Goal: Complete application form: Complete application form

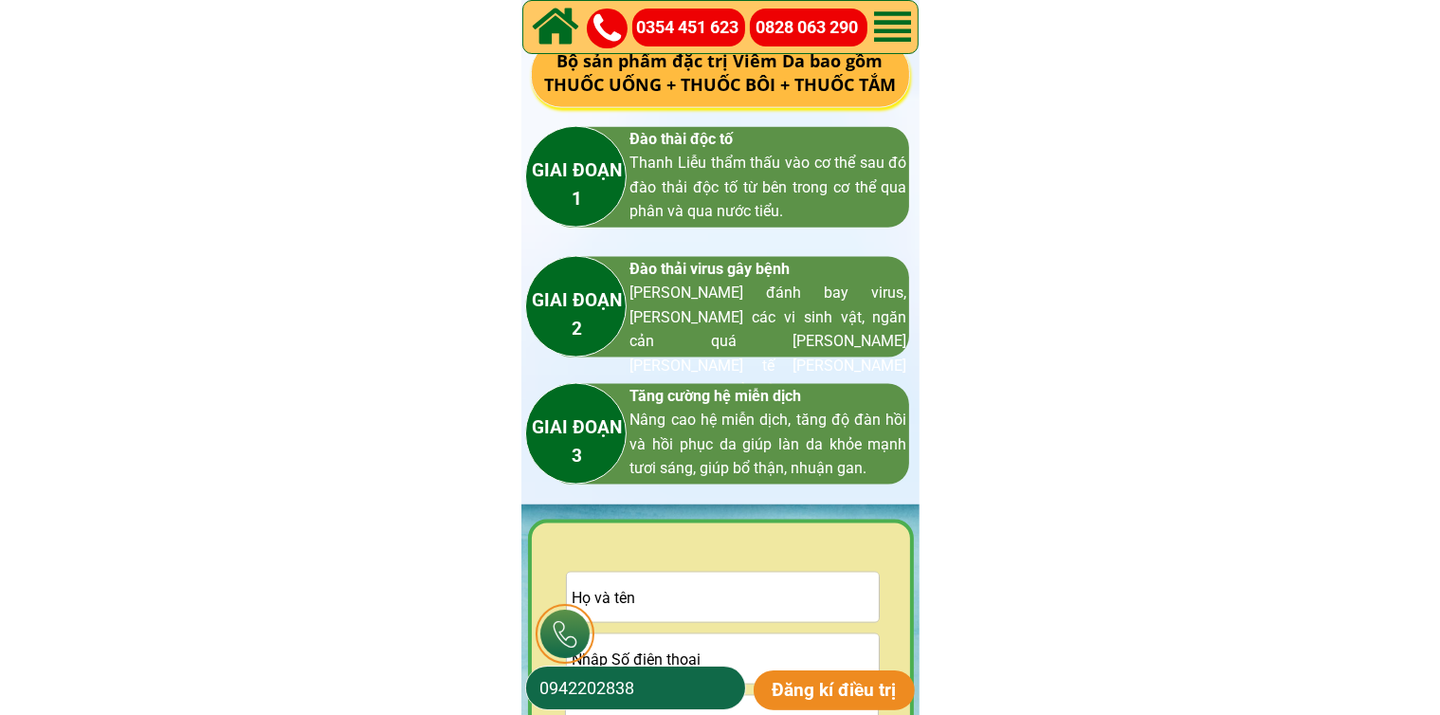
scroll to position [2845, 0]
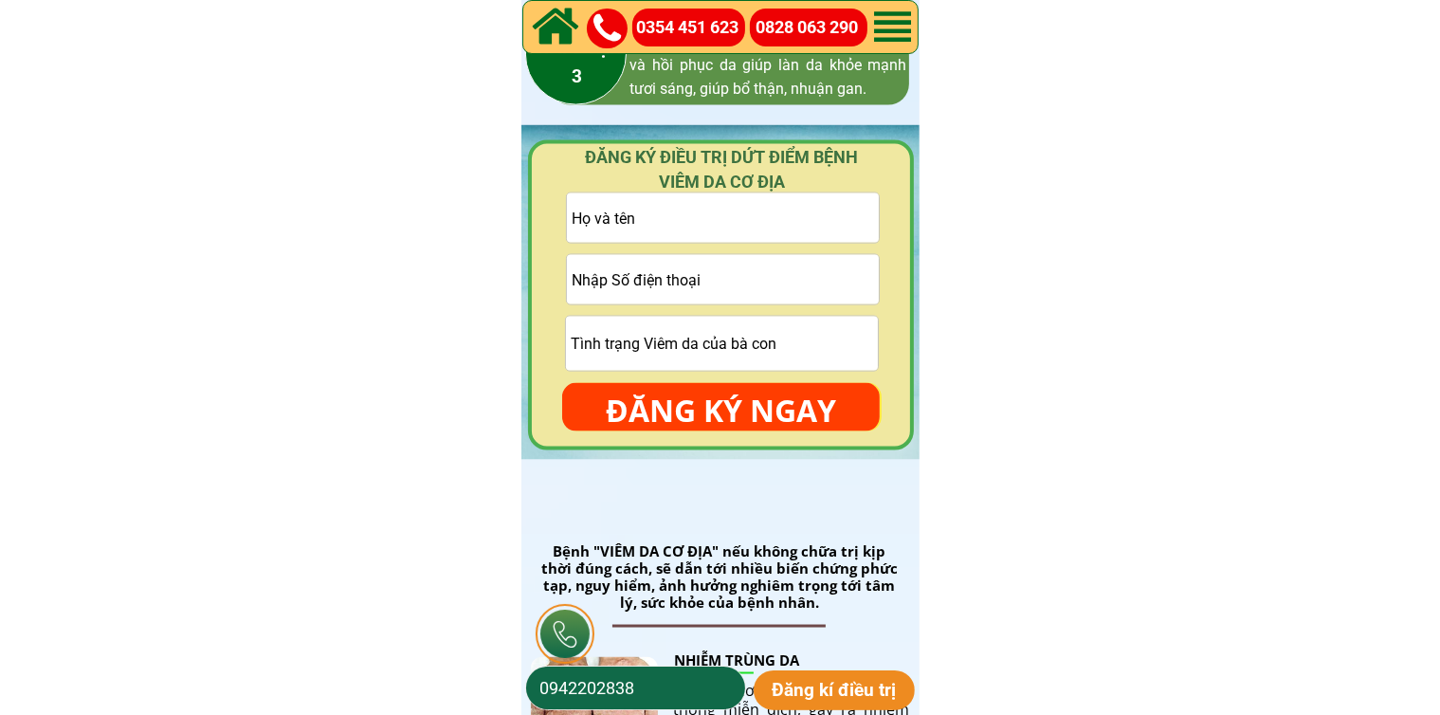
click at [702, 269] on input "tel" at bounding box center [723, 279] width 312 height 49
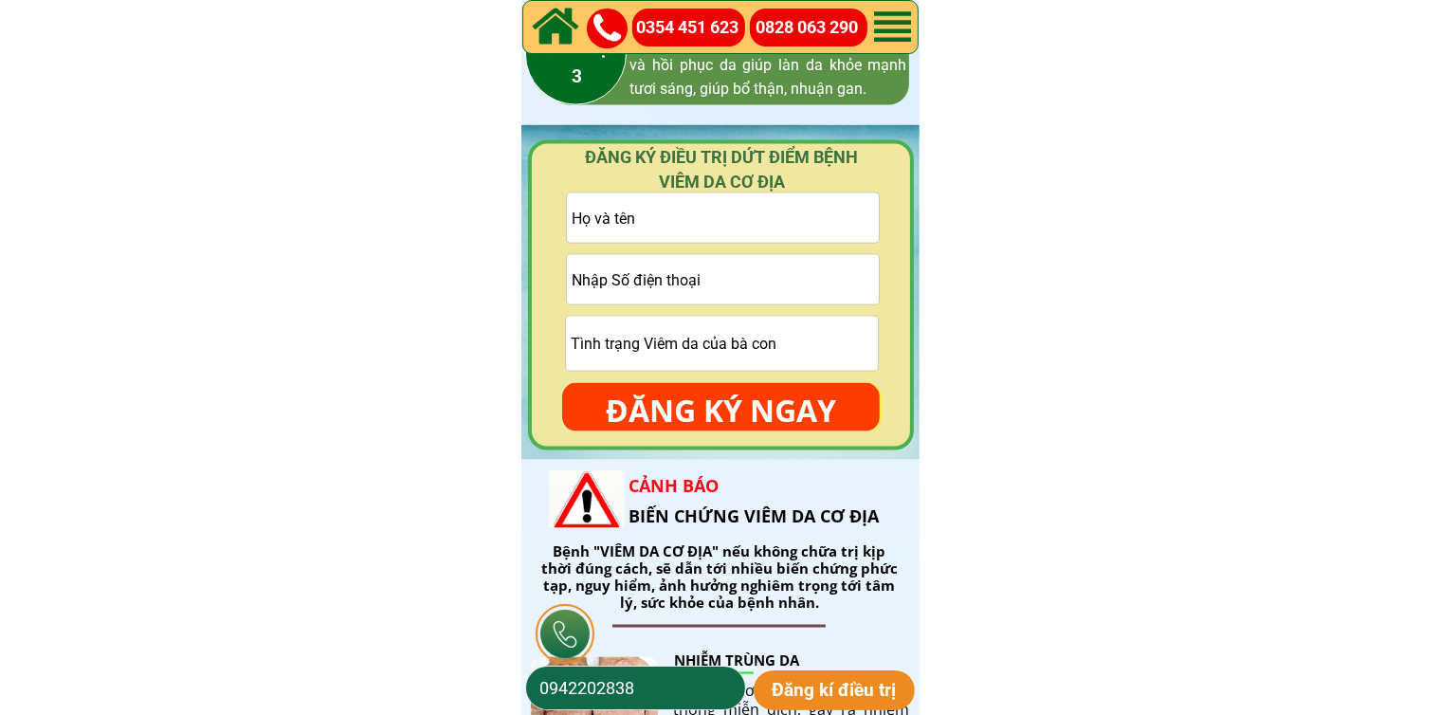
paste input "0338201604"
type input "0338201604"
click at [755, 226] on input "text" at bounding box center [723, 217] width 312 height 49
paste input "Tuc Đoàn"
type input "Tuc Đoàn"
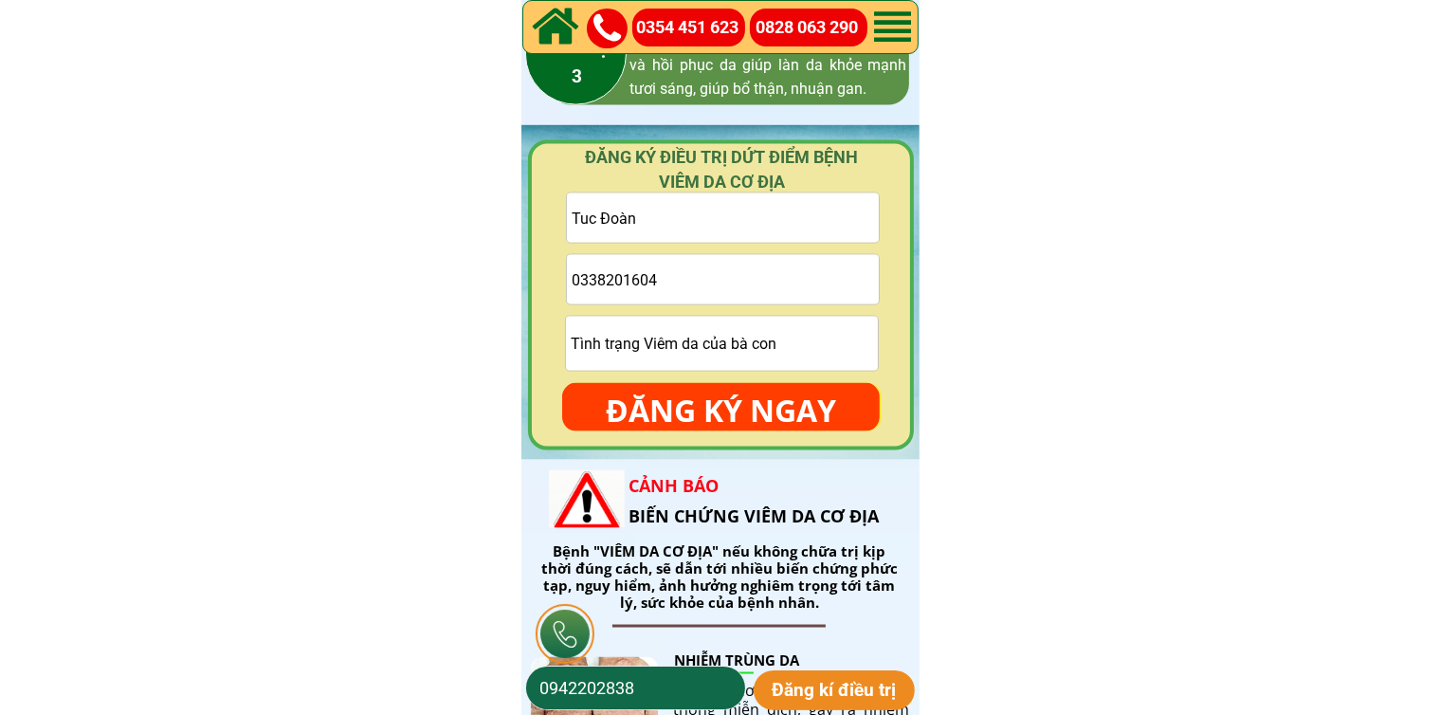
click at [742, 357] on input "text" at bounding box center [722, 344] width 312 height 54
type input "cmt"
click at [742, 412] on p "ĐĂNG KÝ NGAY" at bounding box center [721, 410] width 318 height 55
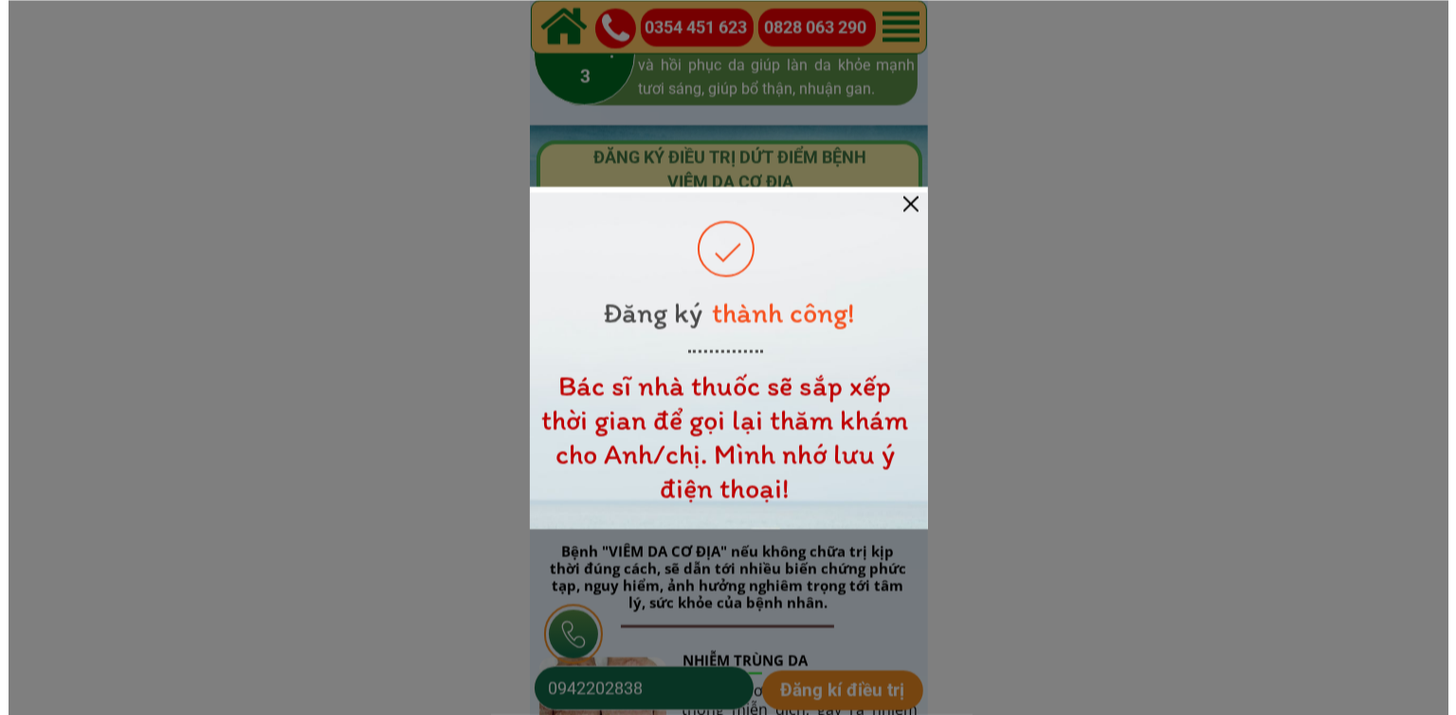
scroll to position [0, 0]
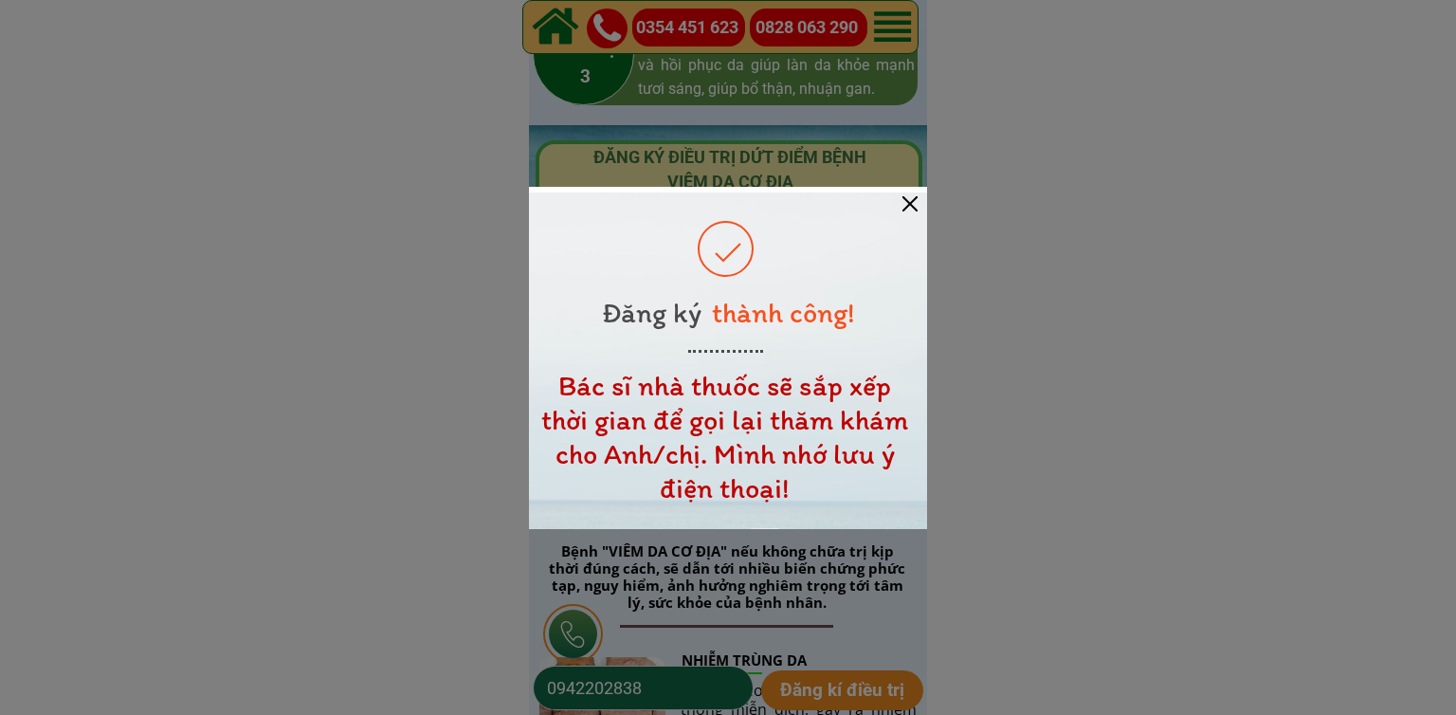
click at [906, 208] on div at bounding box center [910, 203] width 15 height 15
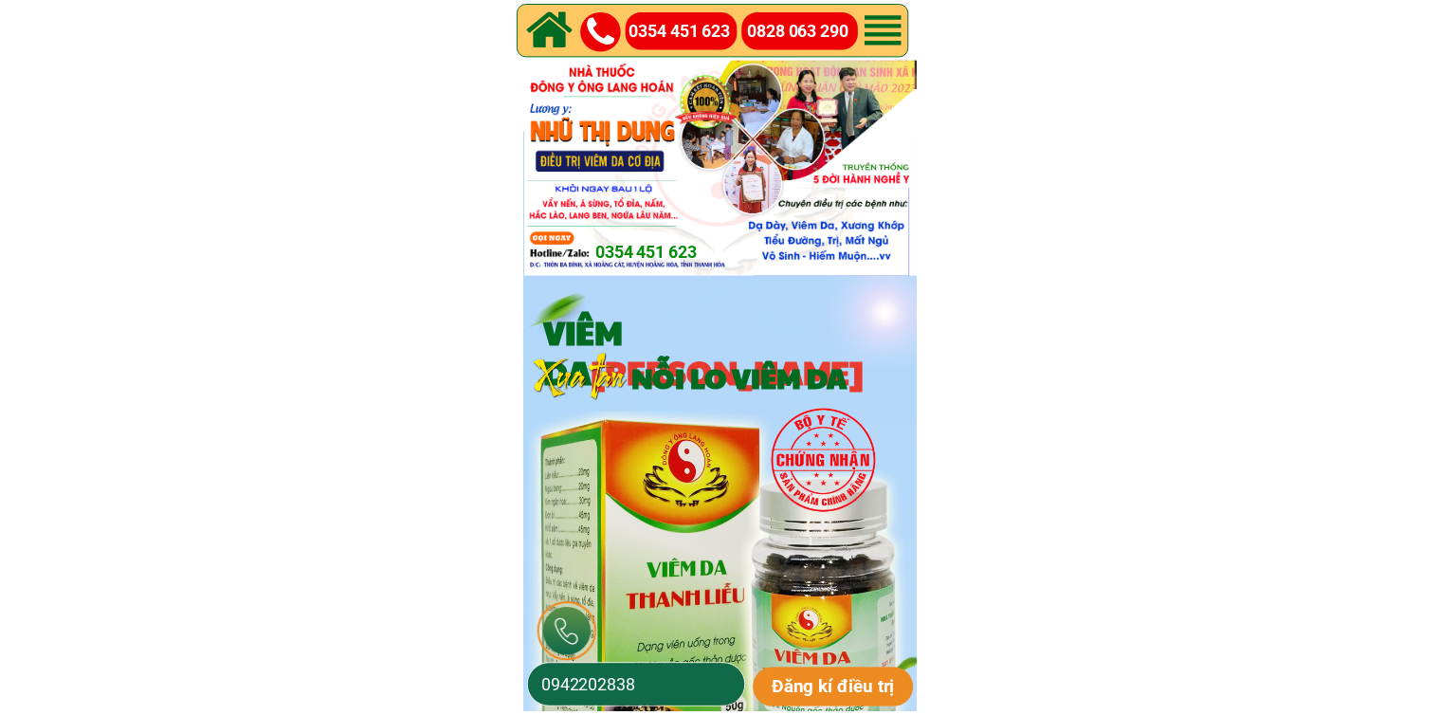
scroll to position [2845, 0]
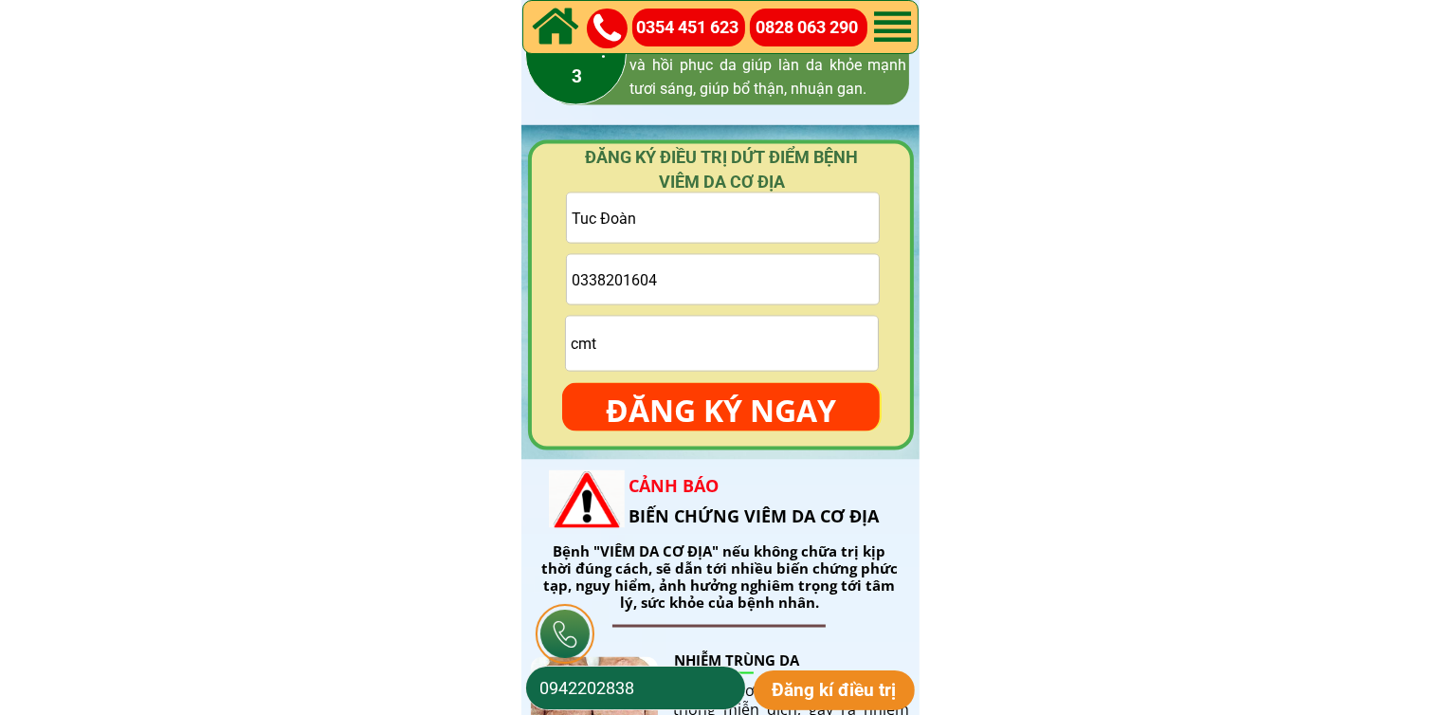
click at [759, 227] on input "Tuc Đoàn" at bounding box center [723, 217] width 312 height 49
paste input "0795252711"
type input "0795252711"
click at [721, 269] on input "0338201604" at bounding box center [723, 279] width 312 height 49
paste input "0795252711"
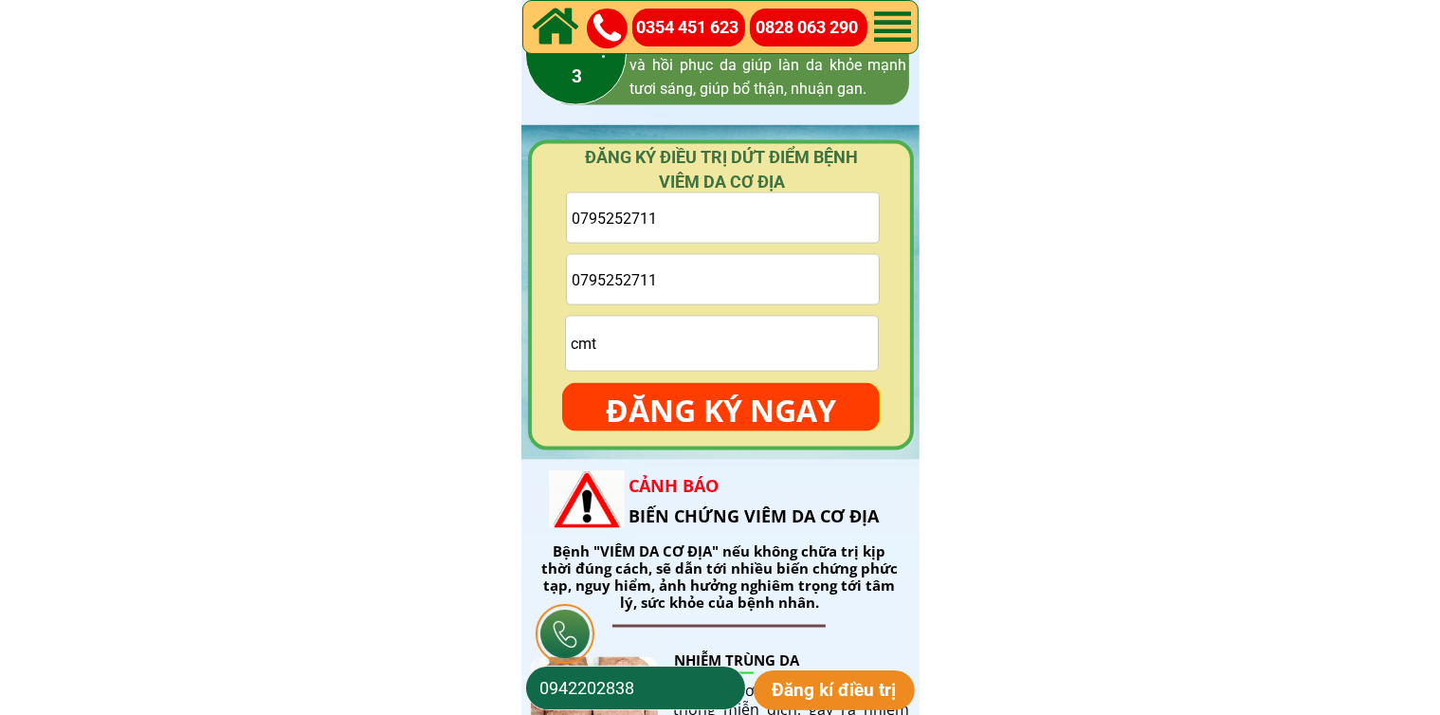
type input "0795252711"
click at [778, 228] on input "0795252711" at bounding box center [723, 217] width 312 height 49
paste input "[PERSON_NAME] Dinhthanh"
click at [771, 224] on input "0795252711Nghĩa Dinhthanh" at bounding box center [723, 217] width 312 height 49
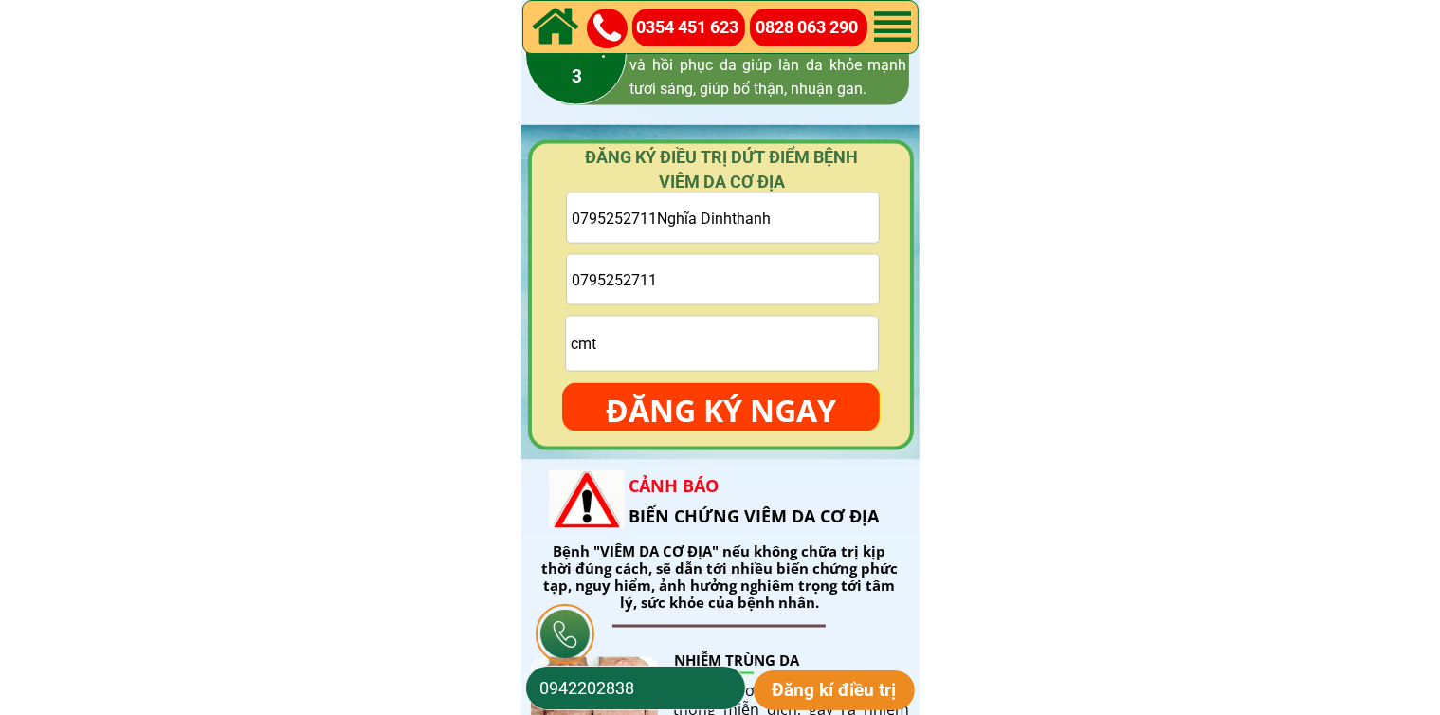
paste input "[PERSON_NAME]"
click at [770, 221] on input "0795252711Nghĩa [PERSON_NAME] Dinhthanh" at bounding box center [723, 217] width 312 height 49
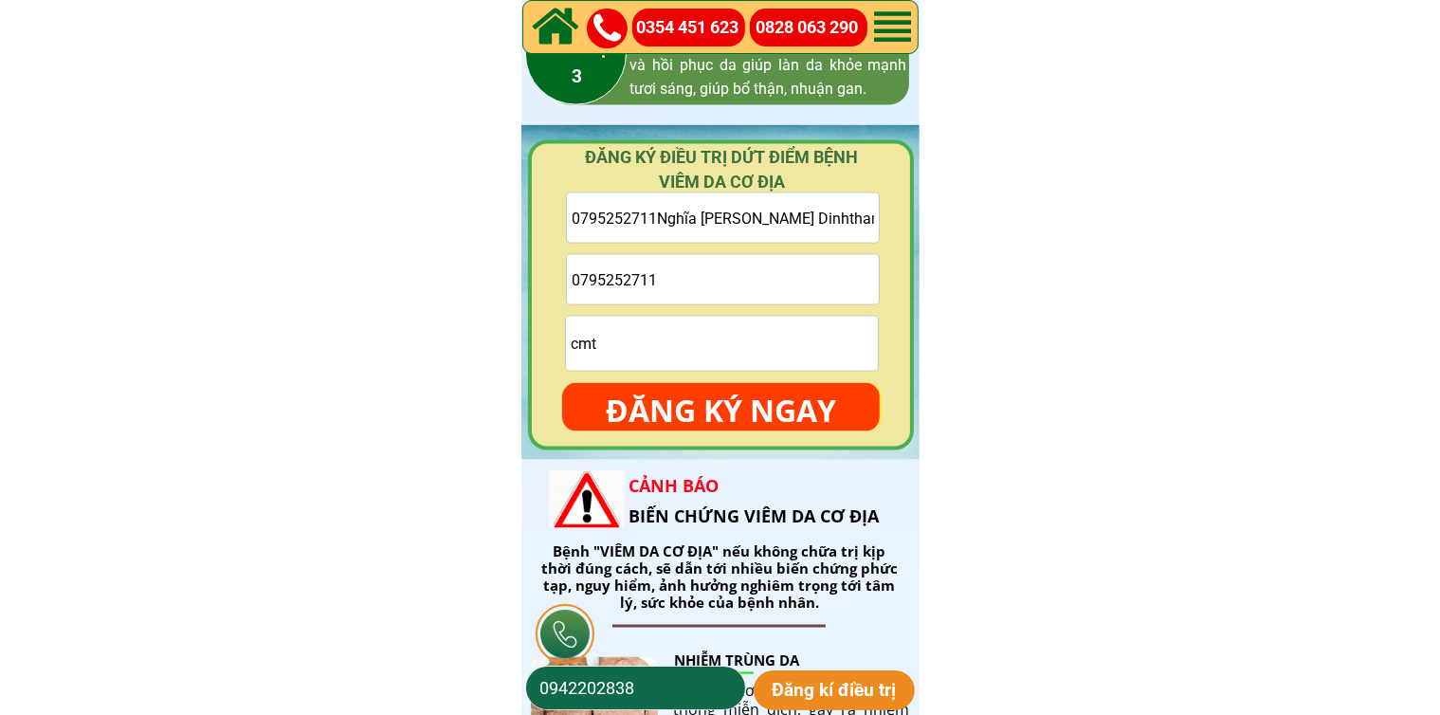
paste input "text"
click at [645, 217] on input "[PERSON_NAME] Dinhthanh" at bounding box center [723, 217] width 312 height 49
click at [732, 221] on input "[PERSON_NAME] [PERSON_NAME]" at bounding box center [723, 217] width 312 height 49
type input "[PERSON_NAME] [PERSON_NAME]"
click at [714, 350] on input "cmt" at bounding box center [722, 344] width 312 height 54
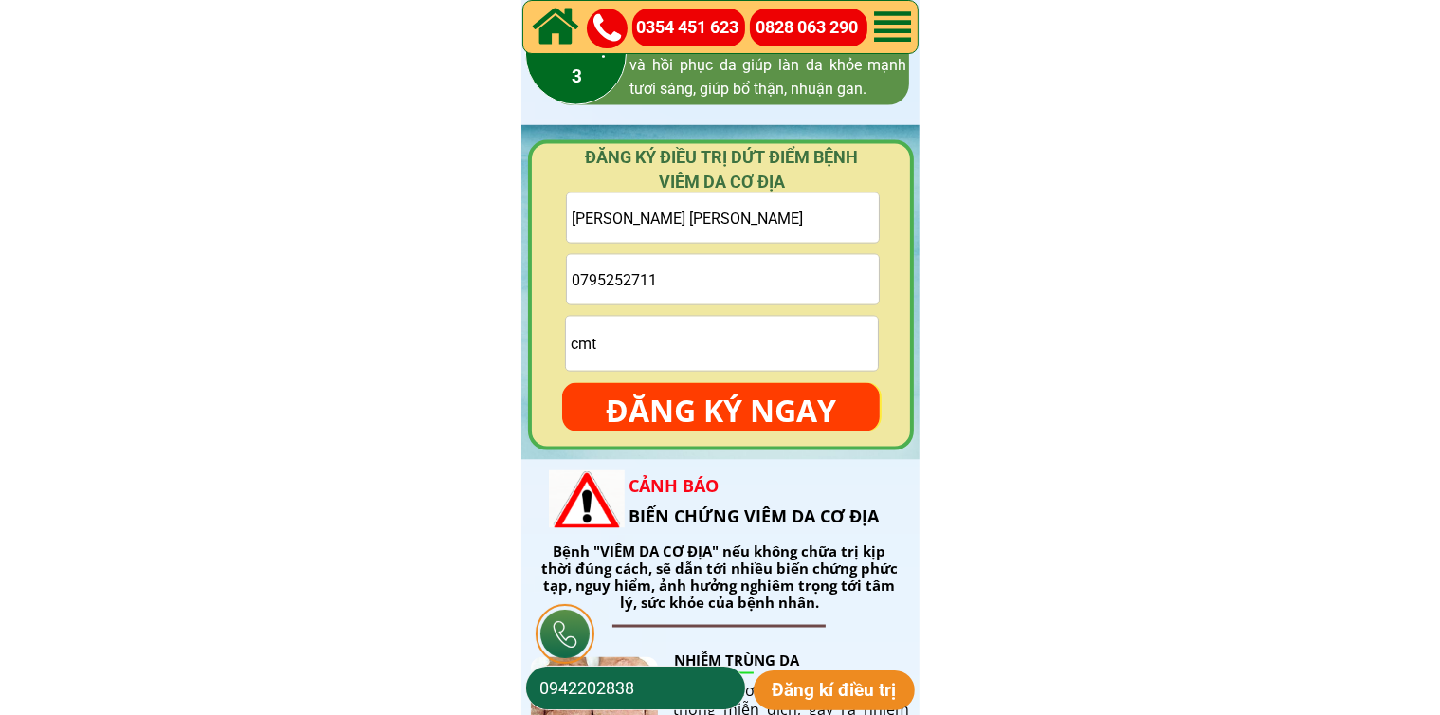
type input "cmt"
click at [717, 383] on p "ĐĂNG KÝ NGAY" at bounding box center [721, 410] width 318 height 55
drag, startPoint x: 717, startPoint y: 393, endPoint x: 666, endPoint y: 16, distance: 379.9
click at [717, 392] on p "● ● ●" at bounding box center [721, 410] width 318 height 55
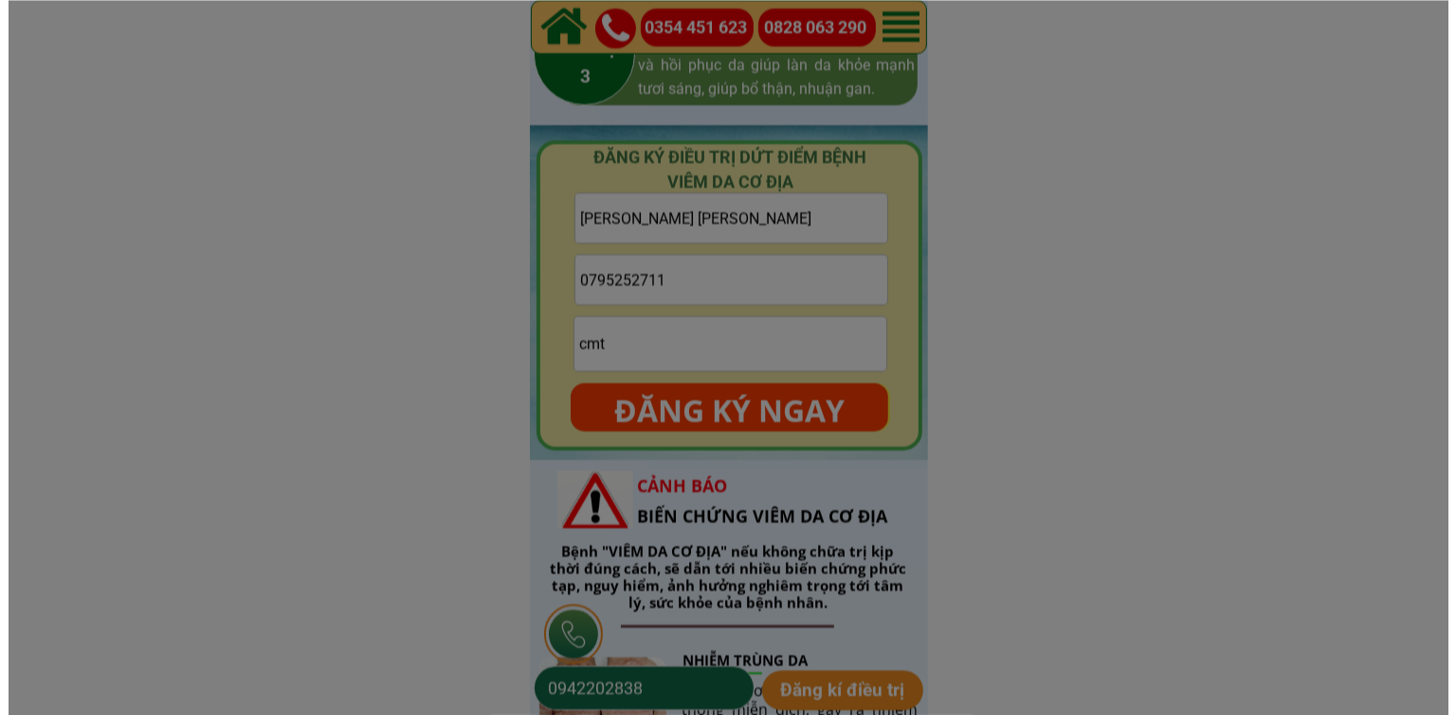
scroll to position [0, 0]
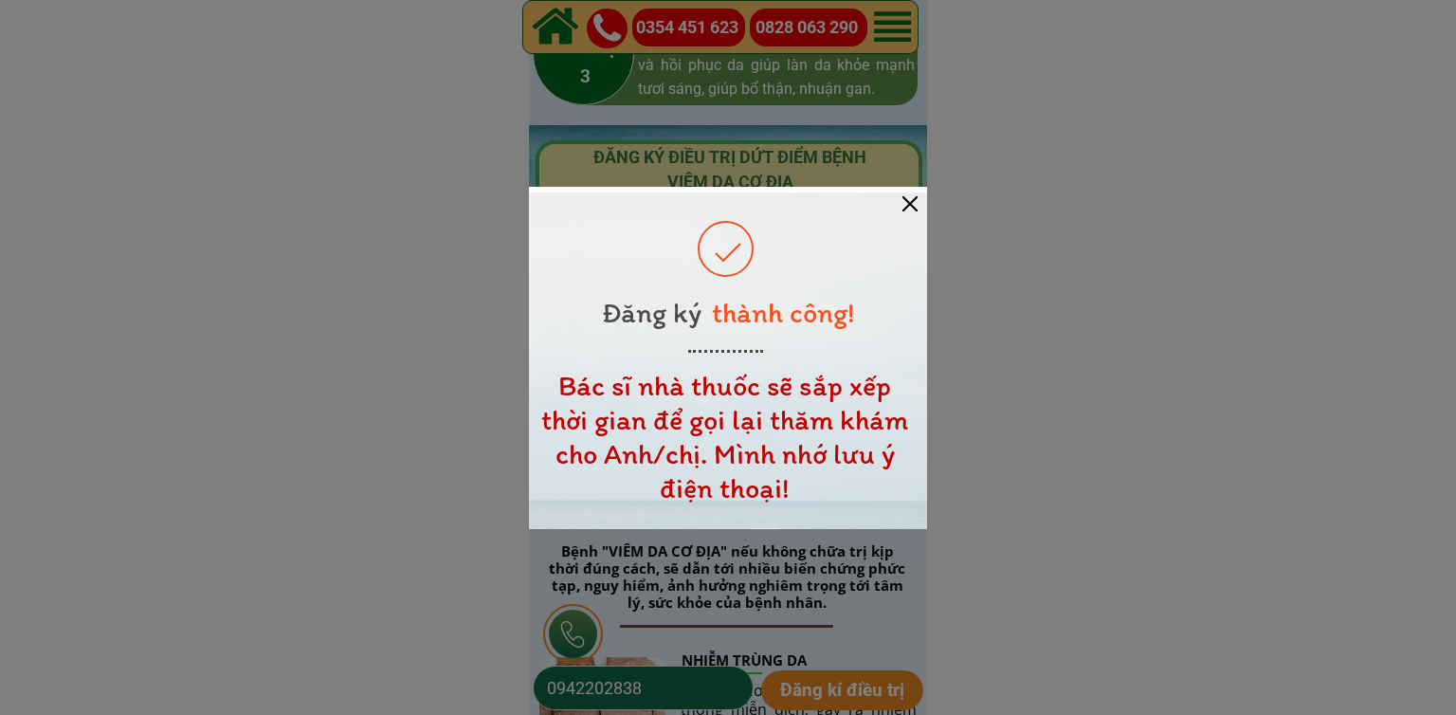
click at [917, 201] on div at bounding box center [910, 203] width 15 height 15
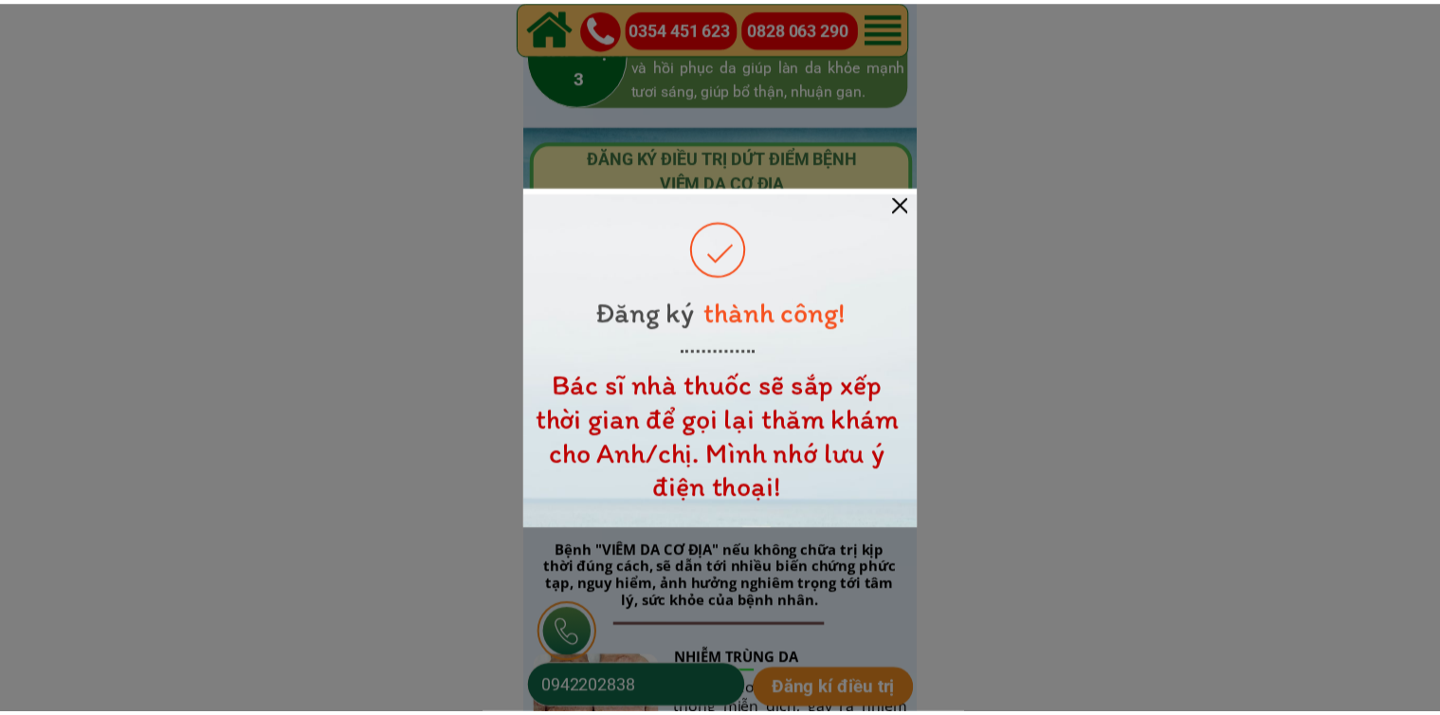
scroll to position [2845, 0]
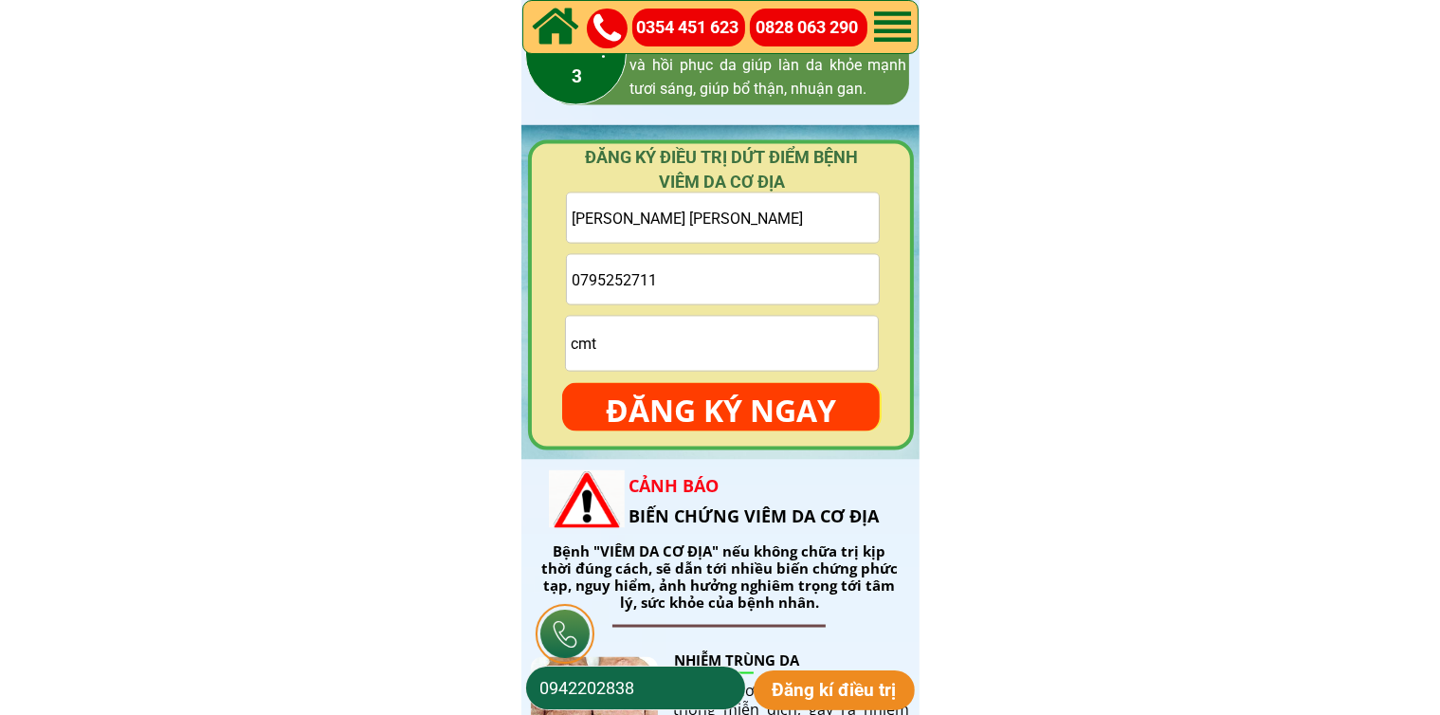
click at [728, 220] on input "[PERSON_NAME] [PERSON_NAME]" at bounding box center [723, 217] width 312 height 49
paste input "Vu Son 0908567601"
drag, startPoint x: 618, startPoint y: 216, endPoint x: 816, endPoint y: 244, distance: 200.1
click at [810, 241] on input "Vu Son 0908567601" at bounding box center [723, 217] width 312 height 49
type input "Vu Son"
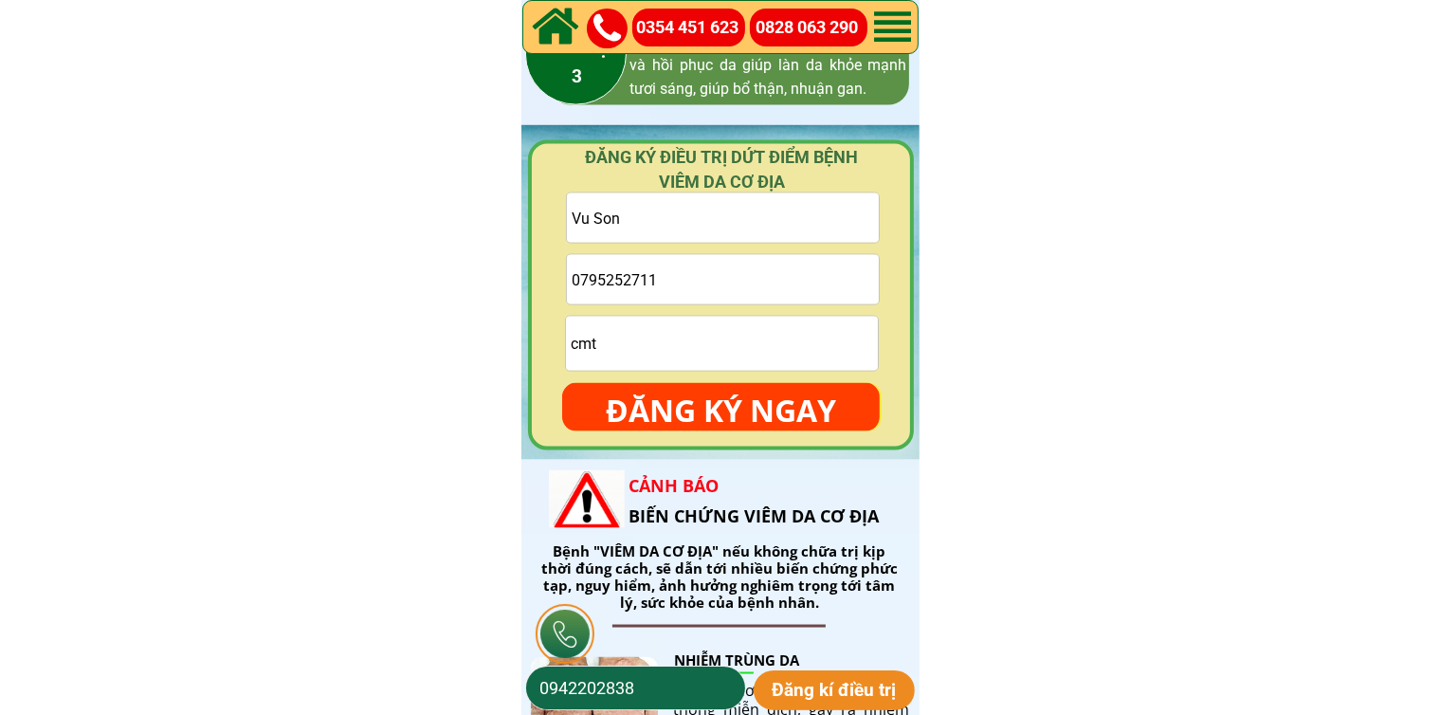
click at [701, 279] on input "0795252711" at bounding box center [723, 279] width 312 height 49
paste input "0908567601"
click at [577, 278] on input "0908567601" at bounding box center [723, 279] width 312 height 49
type input "0908567601"
click at [657, 346] on input "cmt" at bounding box center [722, 344] width 312 height 54
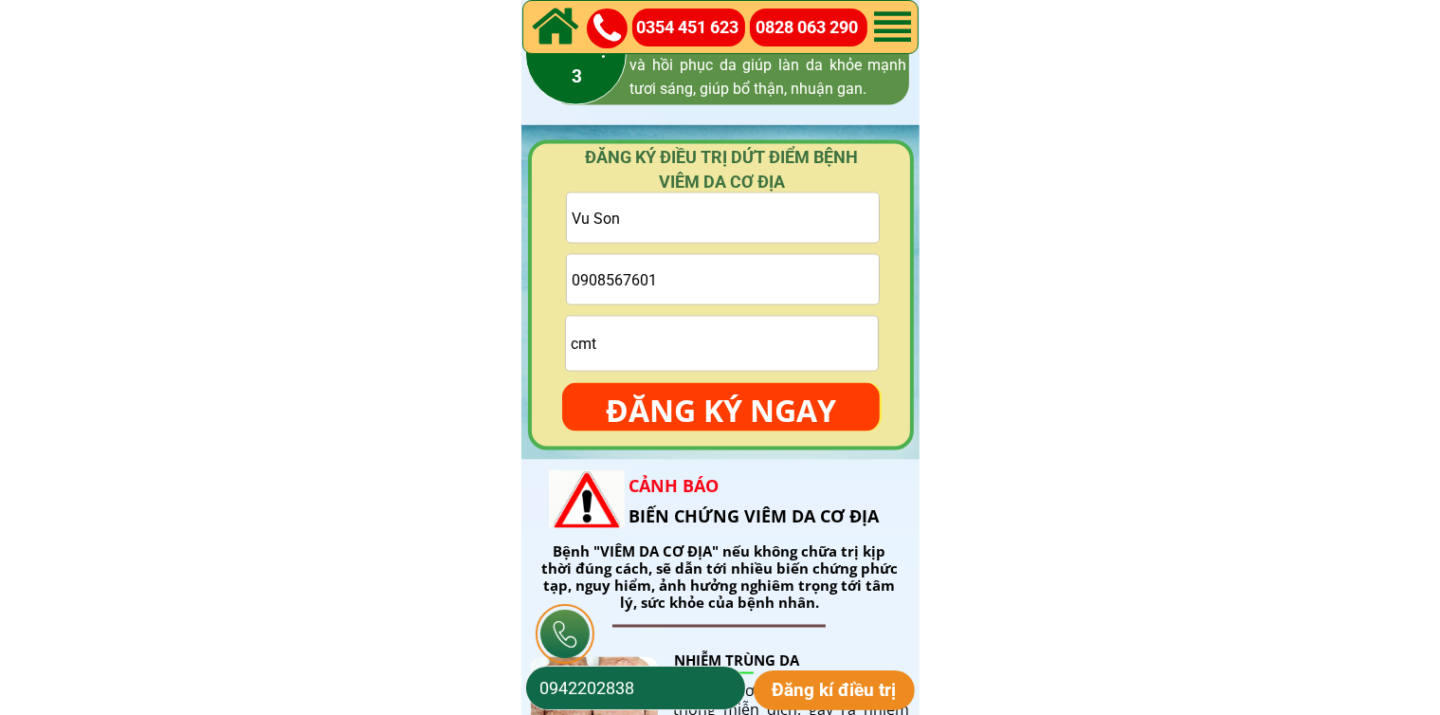
type input "cmt"
click at [689, 399] on p "ĐĂNG KÝ NGAY" at bounding box center [721, 410] width 318 height 55
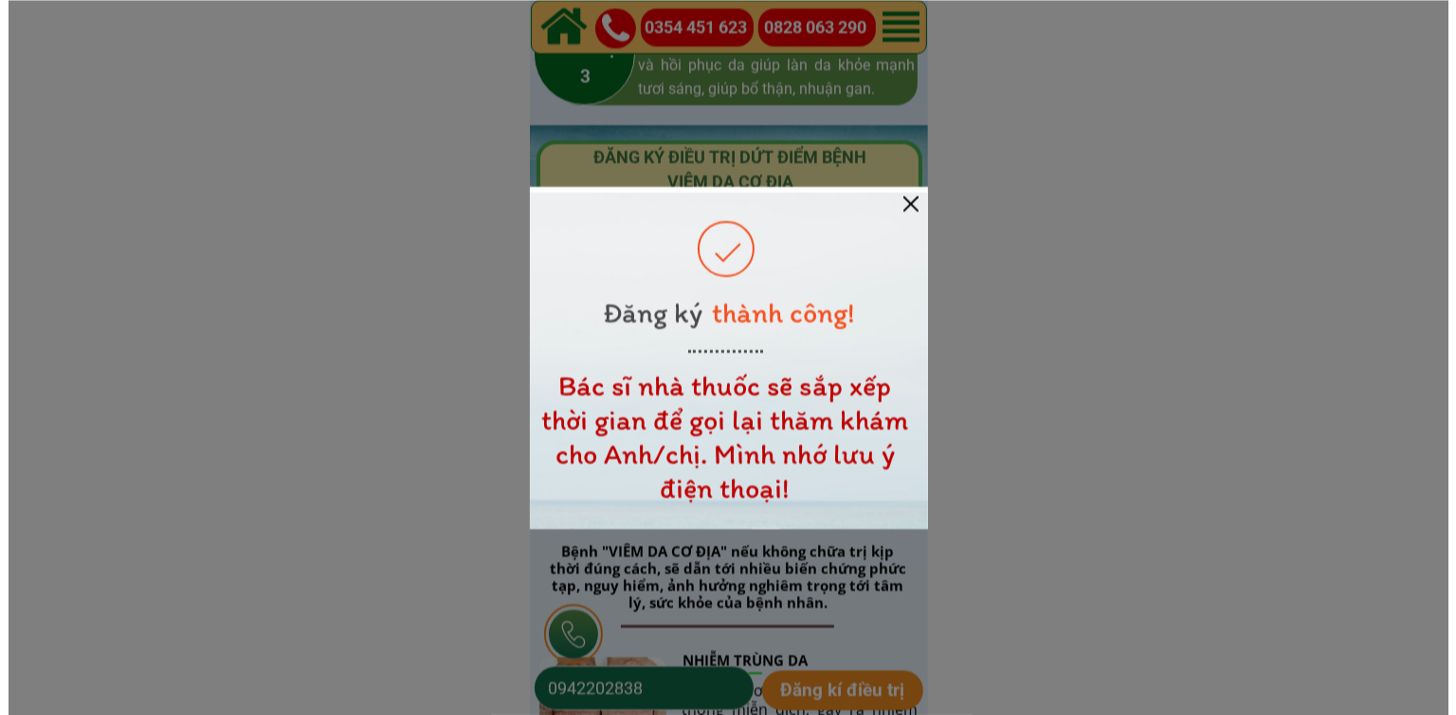
scroll to position [0, 0]
